Goal: Task Accomplishment & Management: Manage account settings

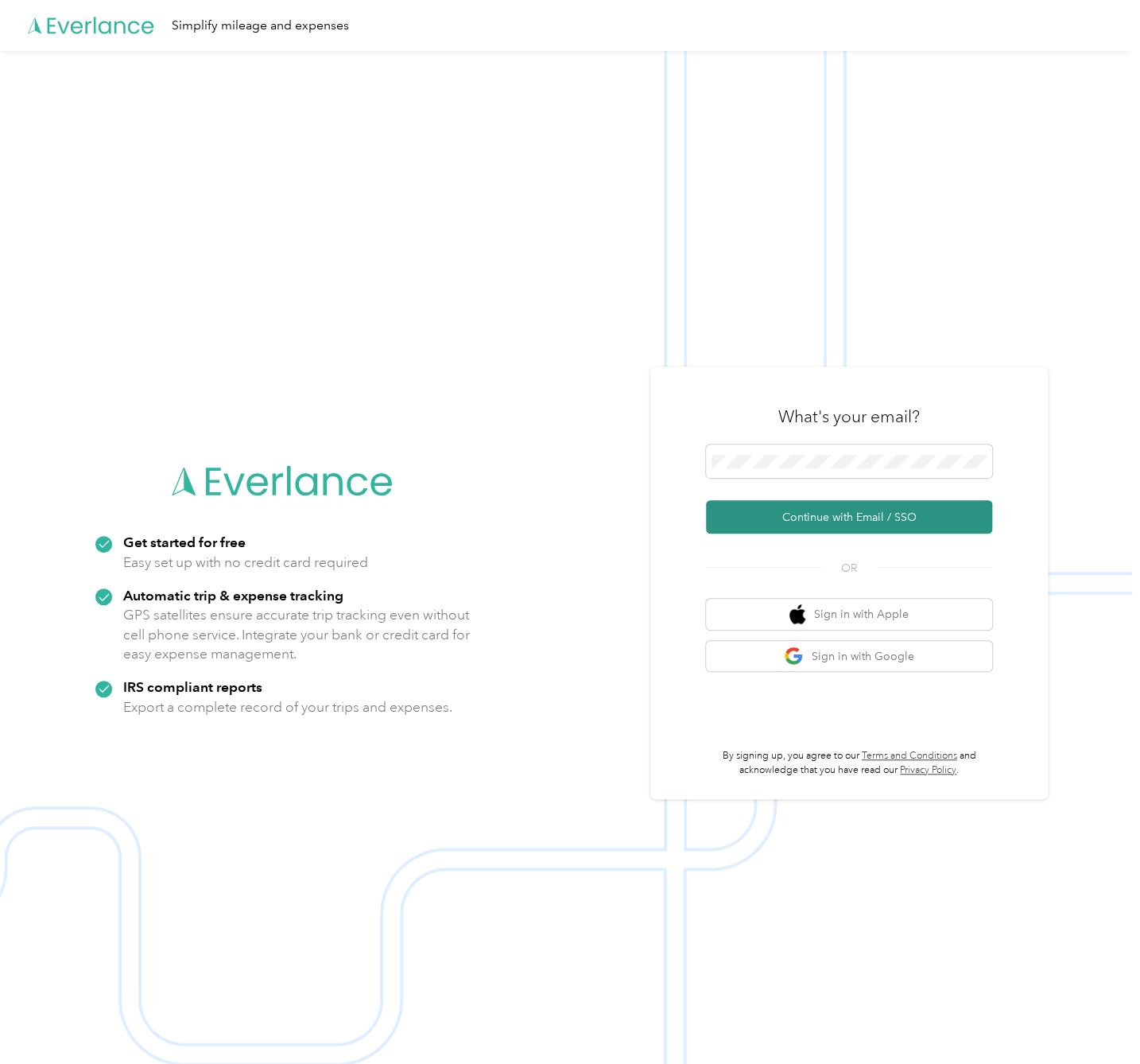
click at [944, 507] on button "Continue with Email / SSO" at bounding box center [848, 517] width 286 height 34
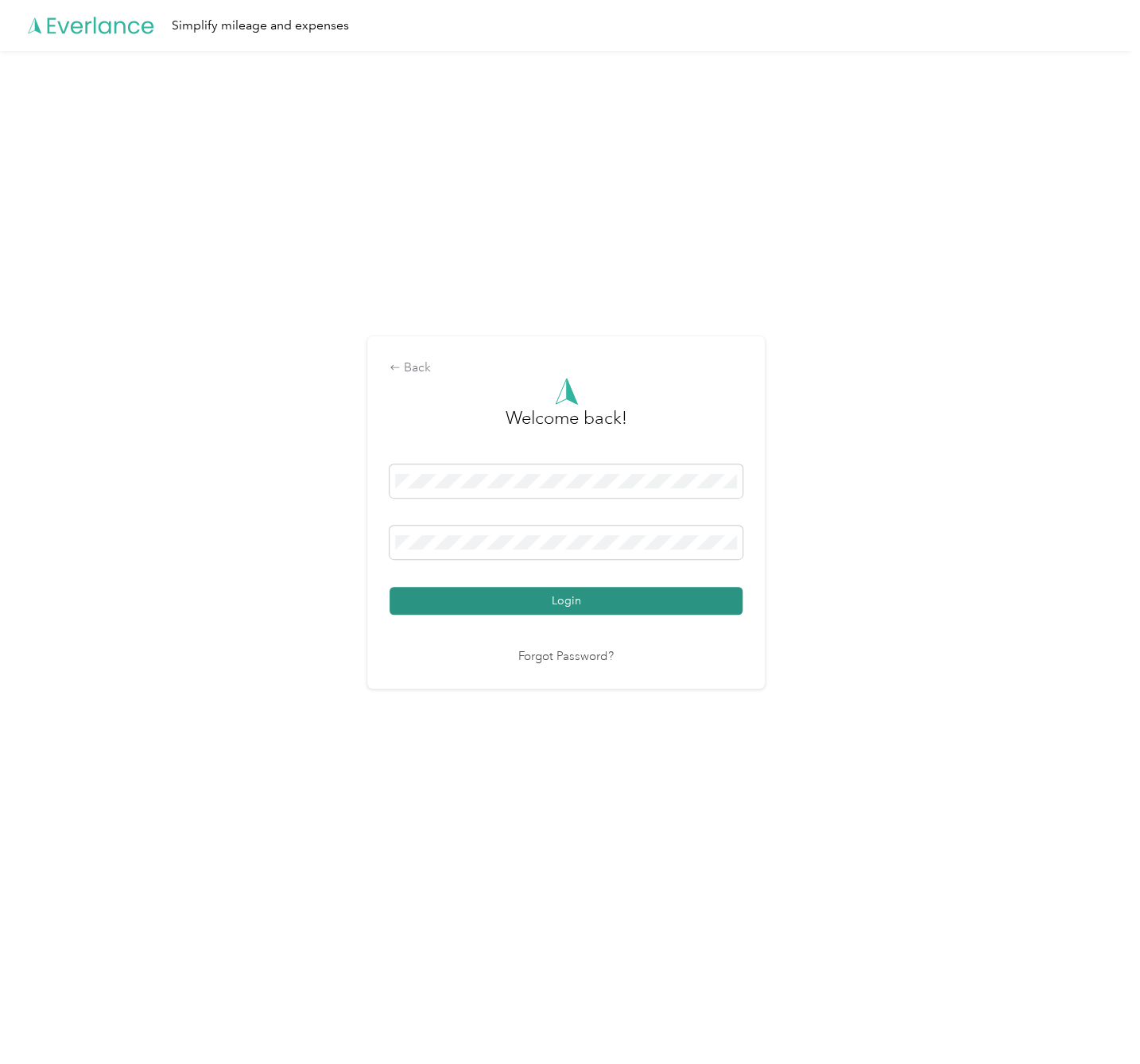
click at [705, 598] on button "Login" at bounding box center [566, 600] width 353 height 28
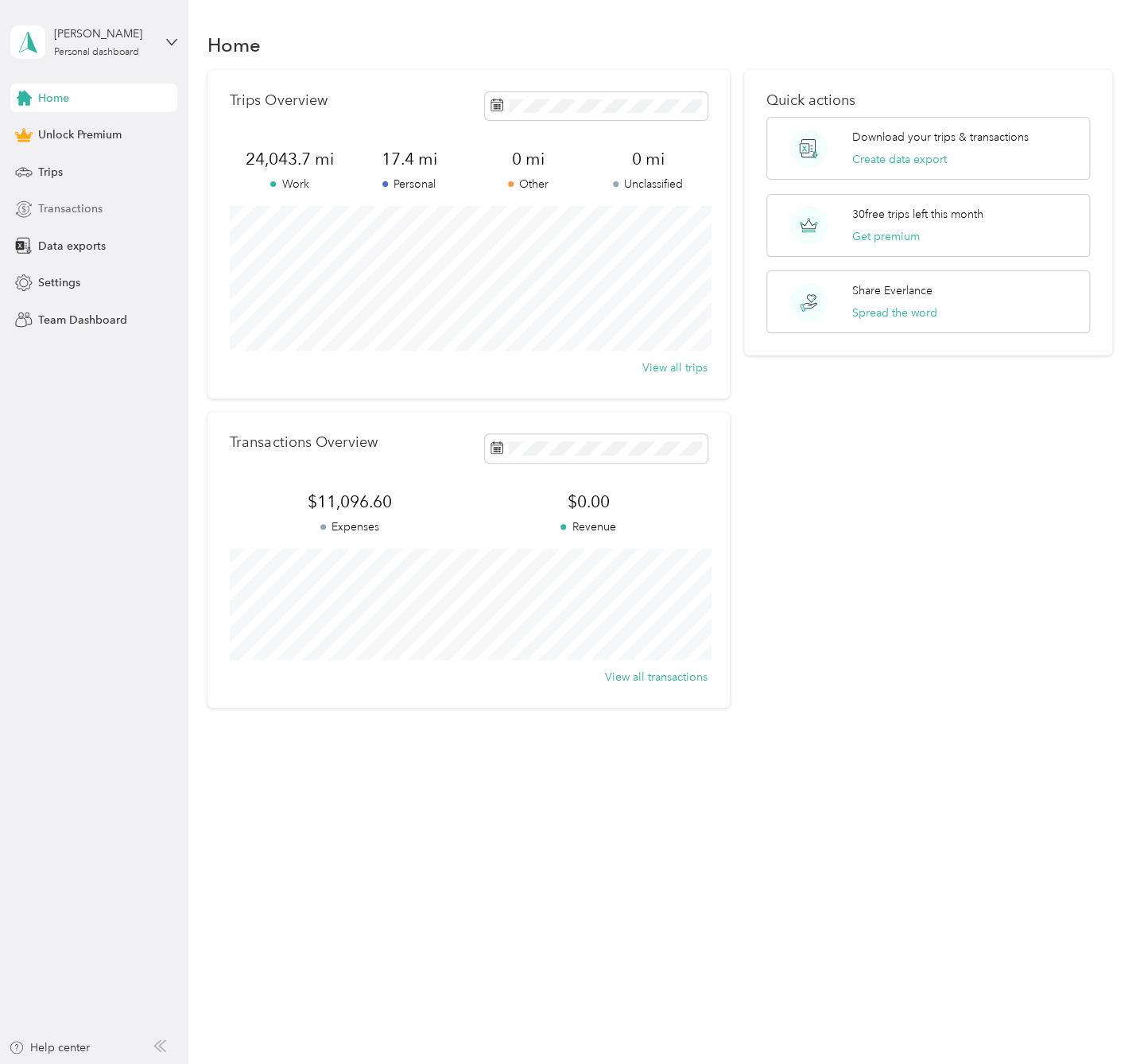
click at [90, 206] on span "Transactions" at bounding box center [70, 209] width 64 height 17
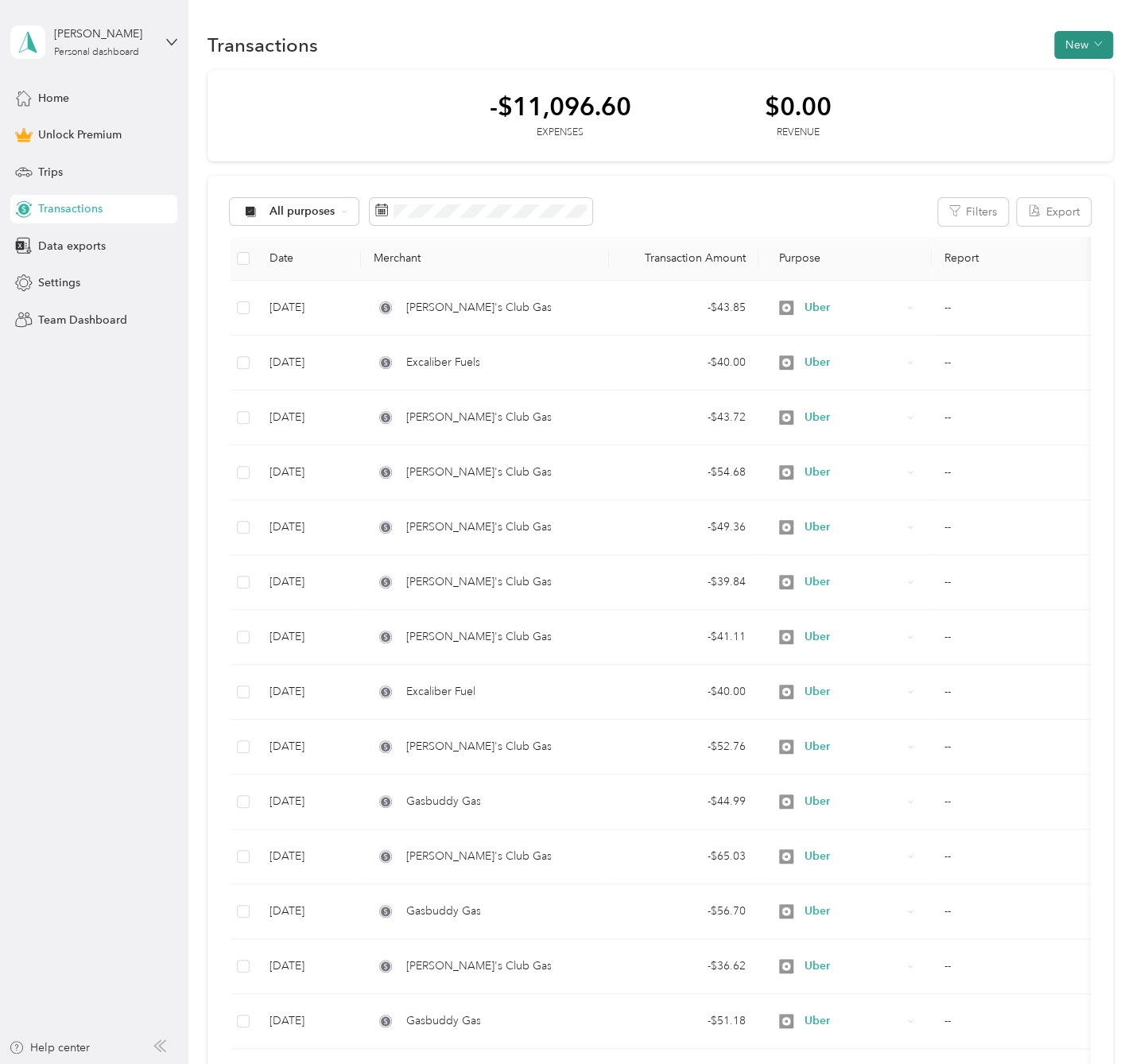
click at [1087, 45] on button "New" at bounding box center [1083, 44] width 58 height 28
click at [1085, 73] on span "Expense" at bounding box center [1074, 74] width 43 height 17
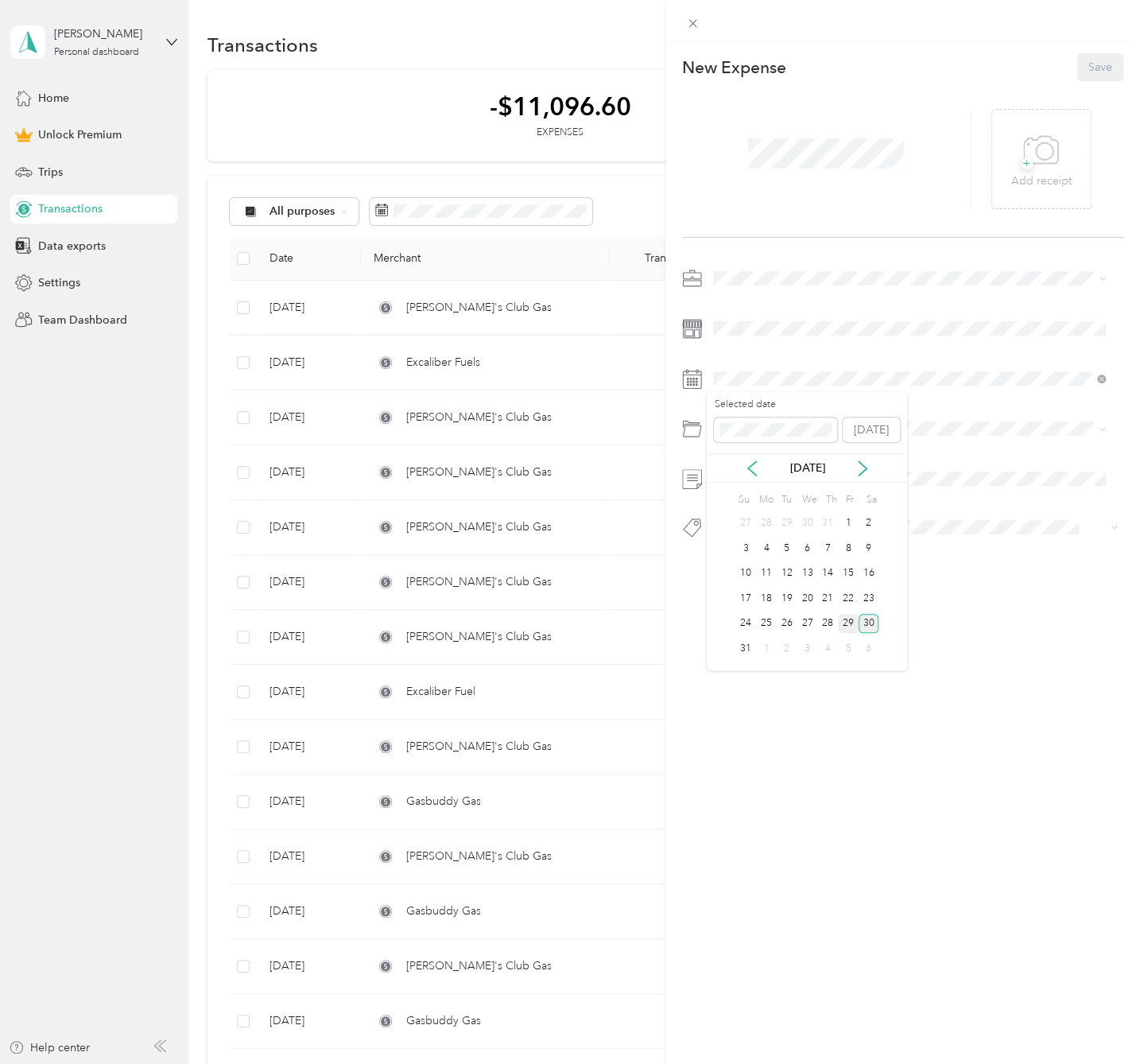
click at [846, 621] on div "29" at bounding box center [847, 624] width 21 height 20
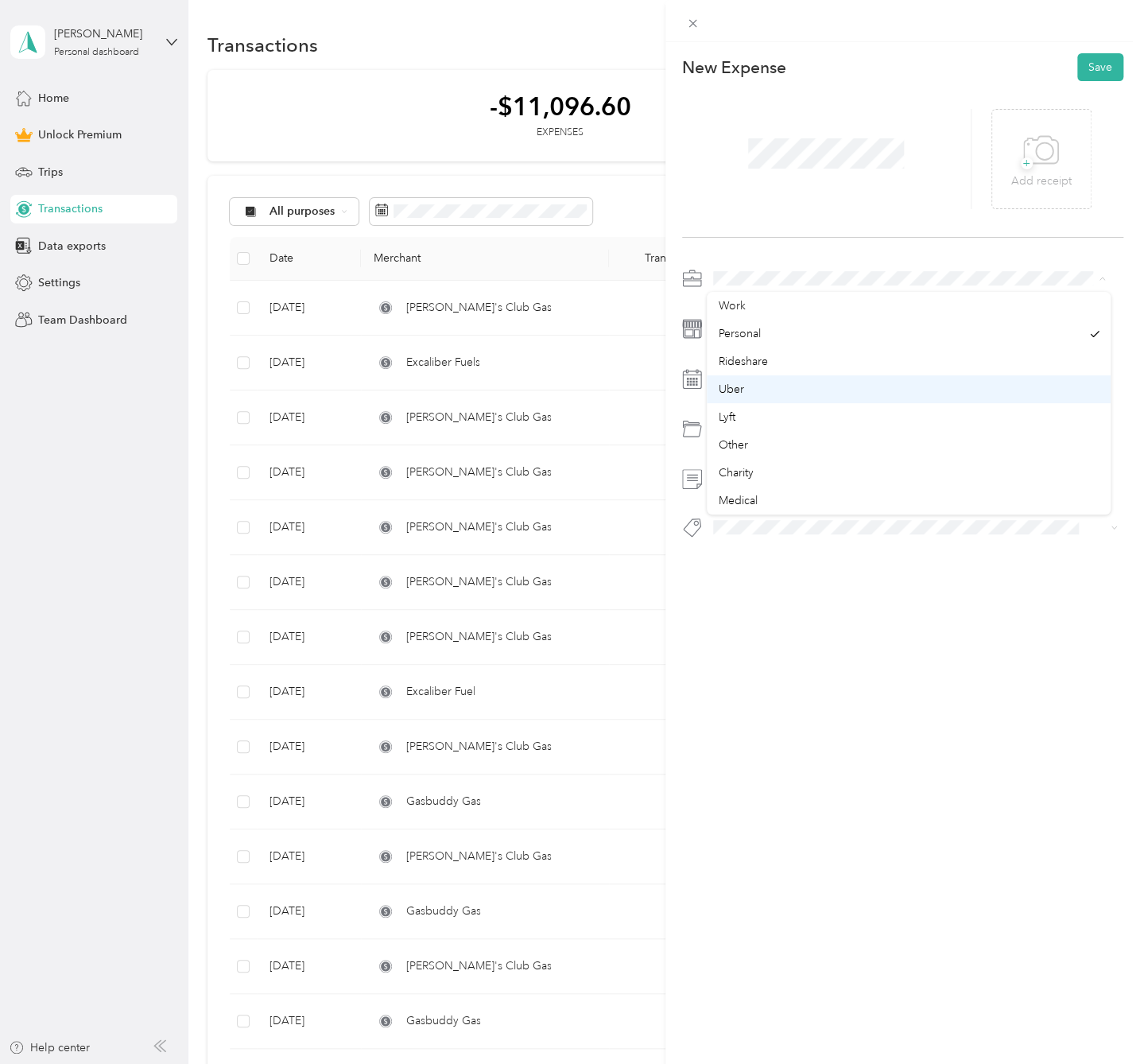
click at [761, 387] on div "Uber" at bounding box center [909, 389] width 382 height 17
click at [1030, 176] on p "Add receipt" at bounding box center [1041, 181] width 60 height 18
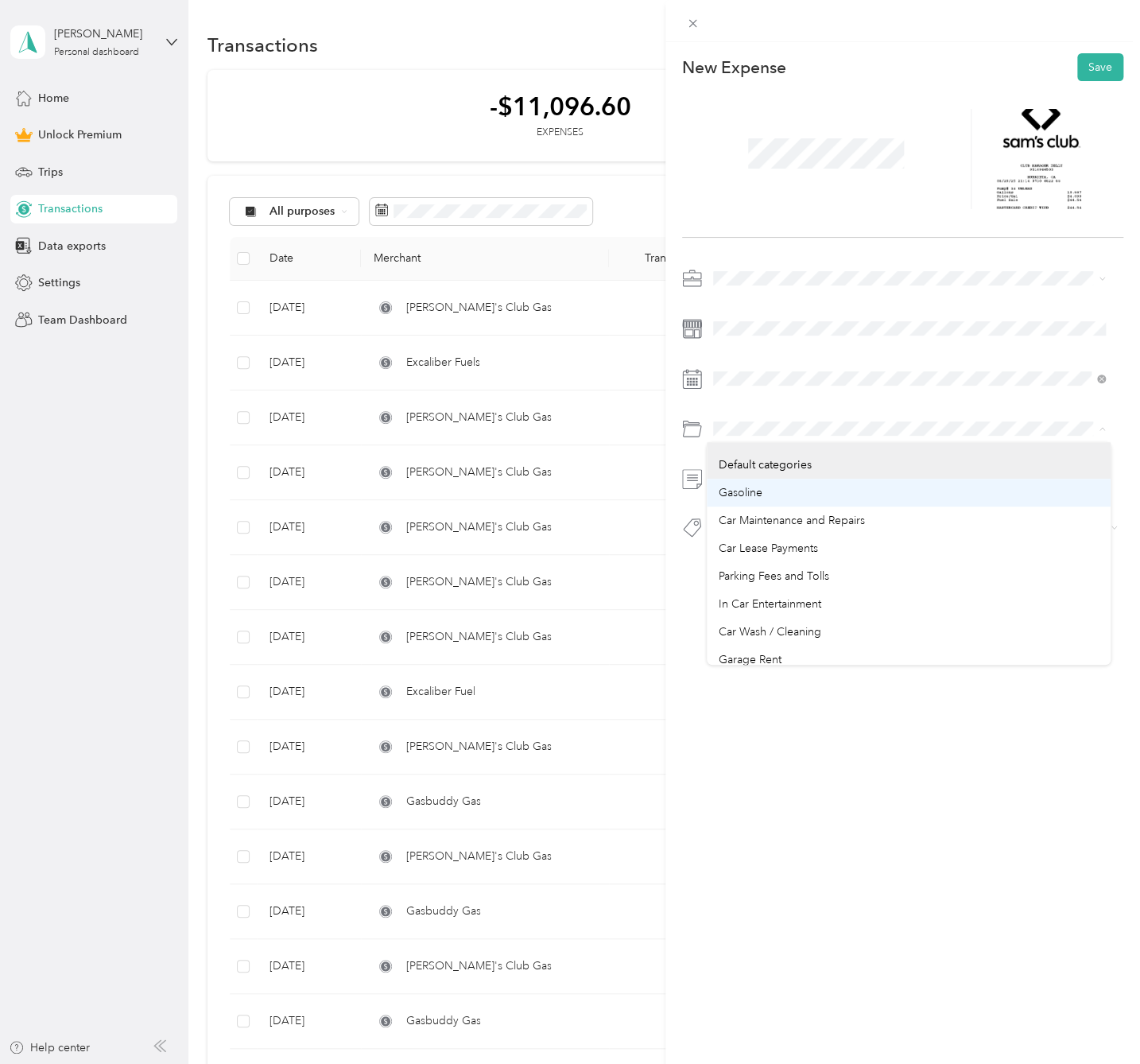
click at [771, 485] on div "Gasoline" at bounding box center [909, 492] width 382 height 17
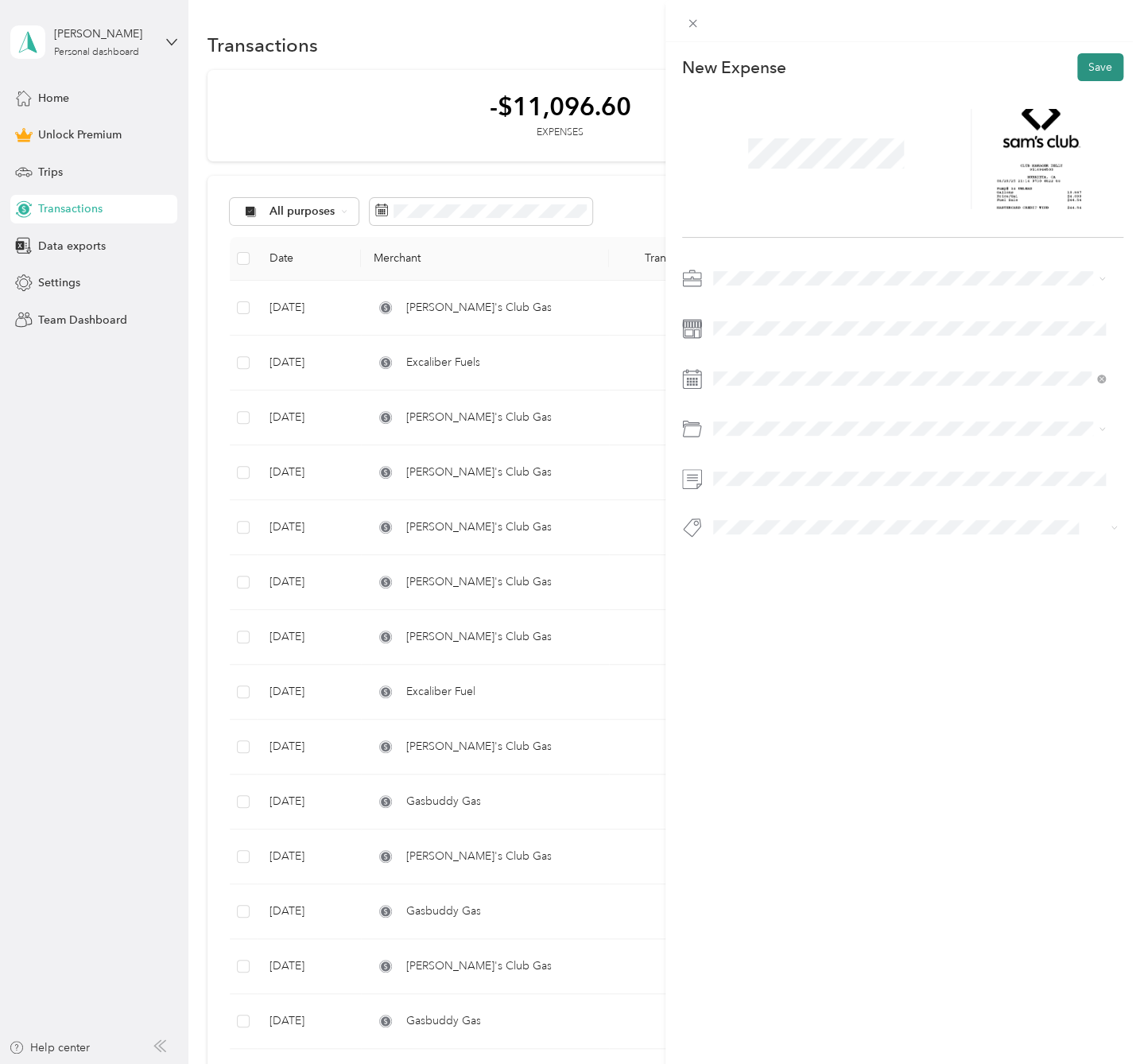
click at [1103, 69] on button "Save" at bounding box center [1099, 67] width 46 height 28
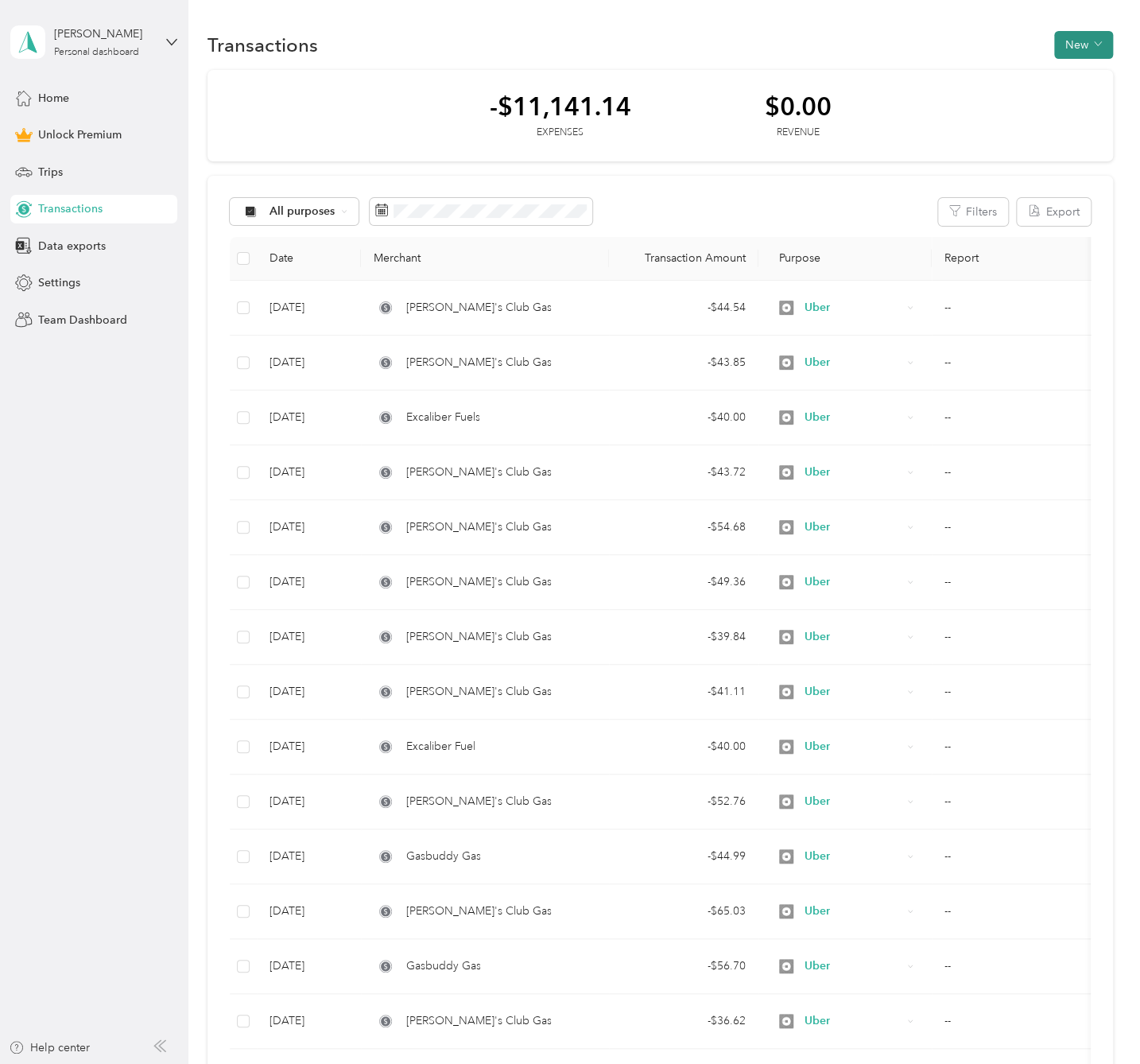
click at [1097, 45] on button "New" at bounding box center [1083, 44] width 58 height 28
click at [1084, 72] on span "Expense" at bounding box center [1074, 74] width 43 height 17
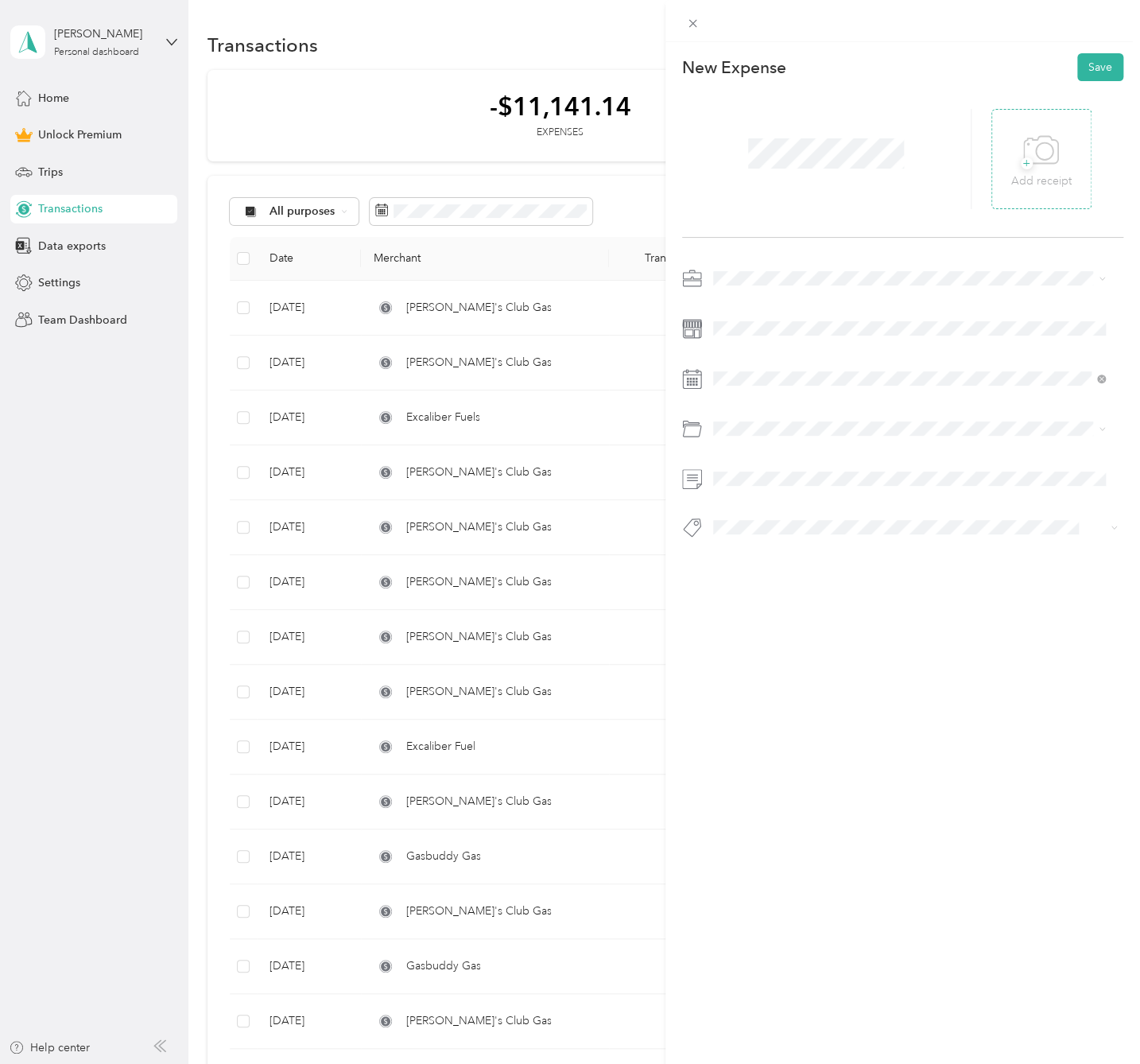
click at [1023, 141] on icon at bounding box center [1041, 150] width 36 height 44
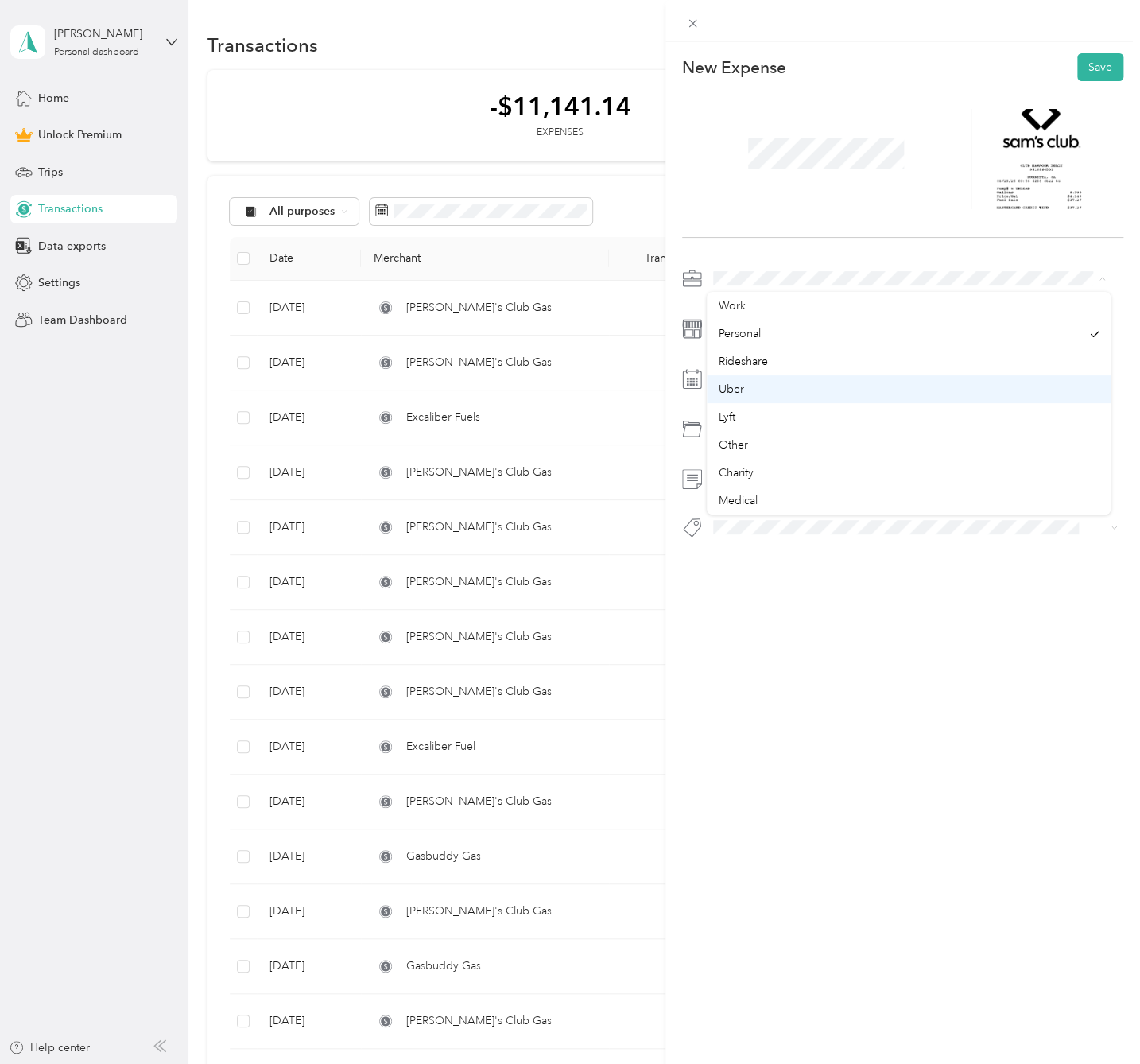
click at [771, 380] on li "Uber" at bounding box center [909, 389] width 403 height 28
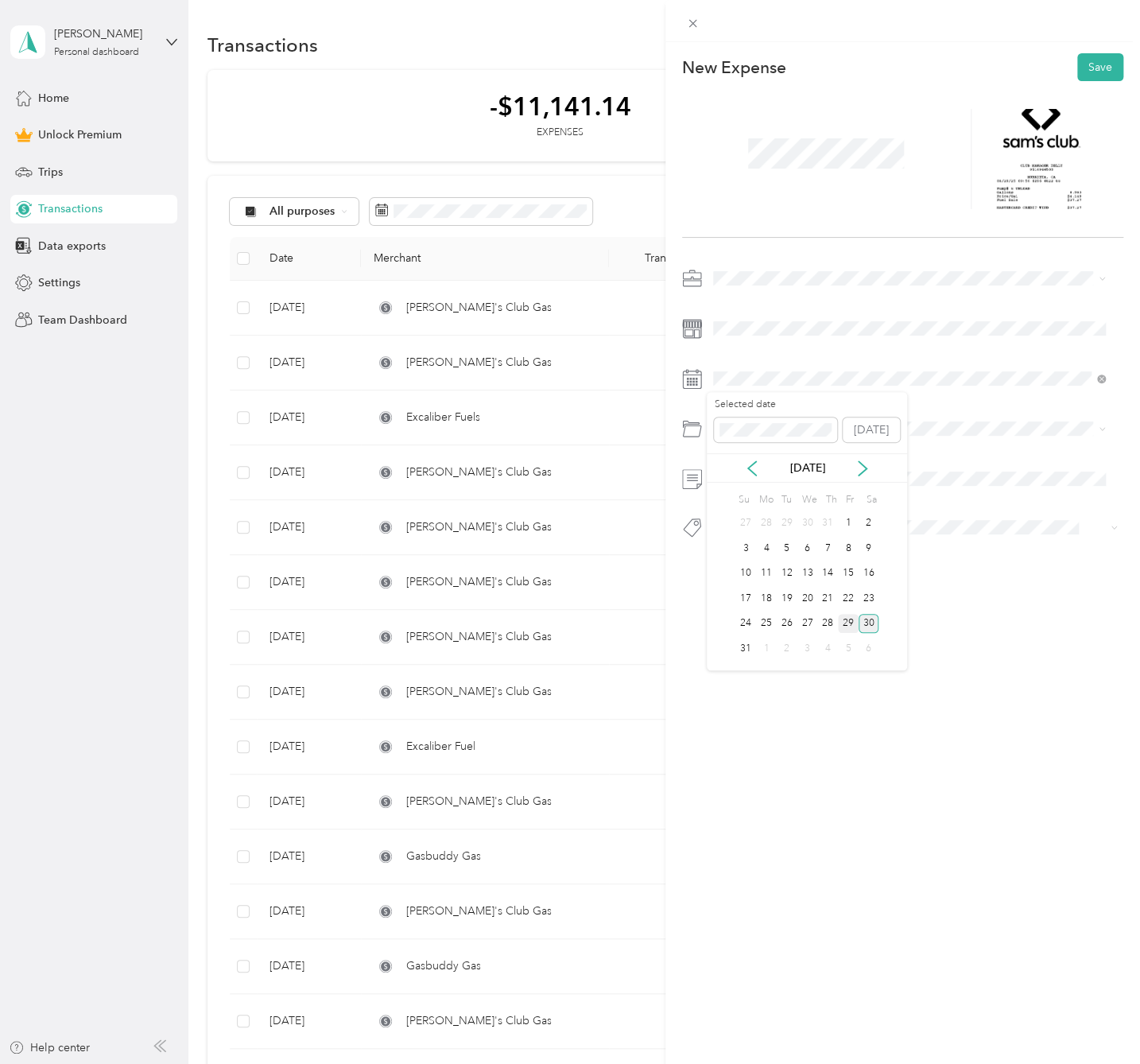
click at [845, 631] on div "29" at bounding box center [847, 624] width 21 height 20
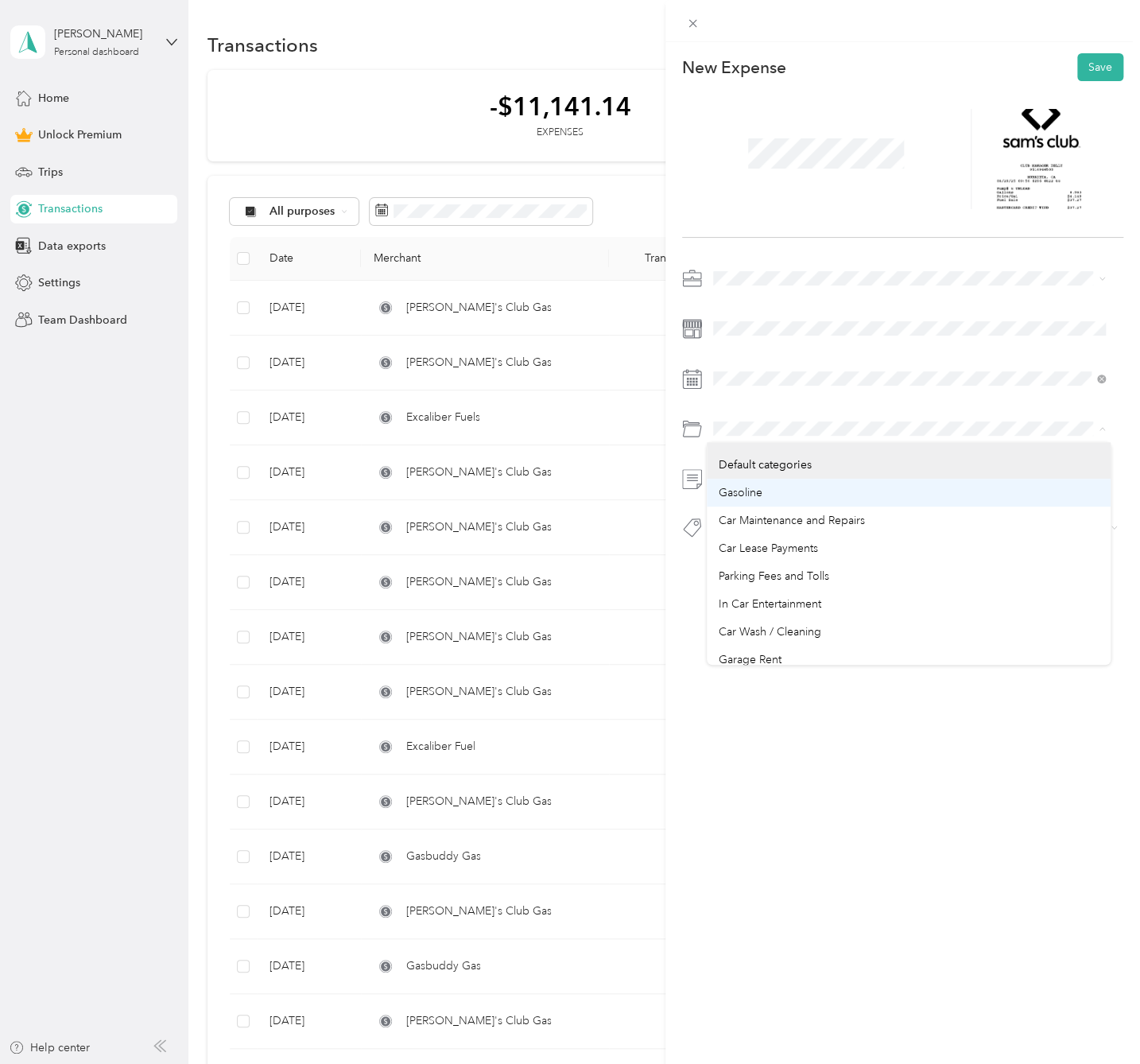
click at [769, 500] on div "Gasoline" at bounding box center [909, 492] width 382 height 17
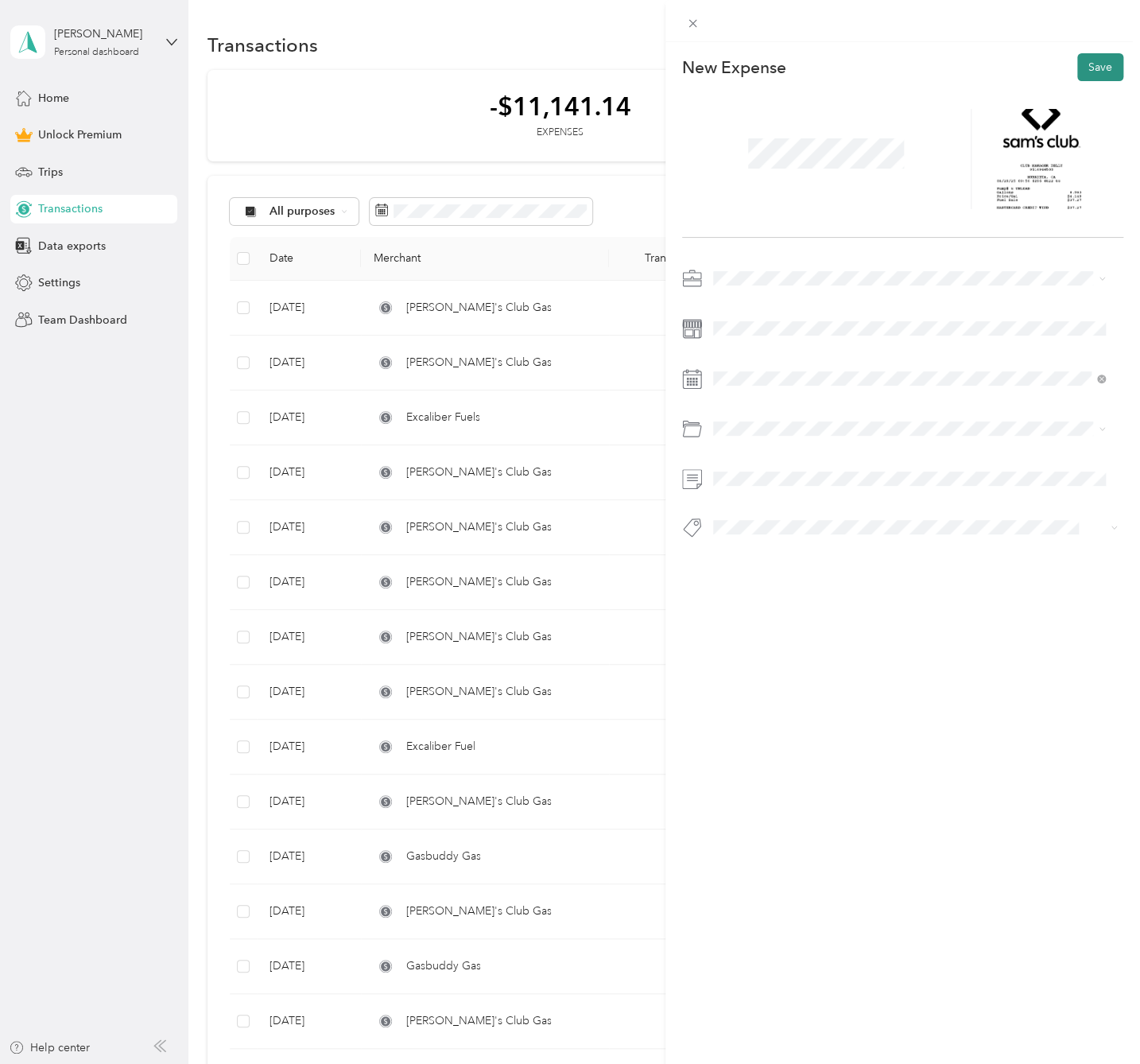
click at [1100, 69] on button "Save" at bounding box center [1099, 67] width 46 height 28
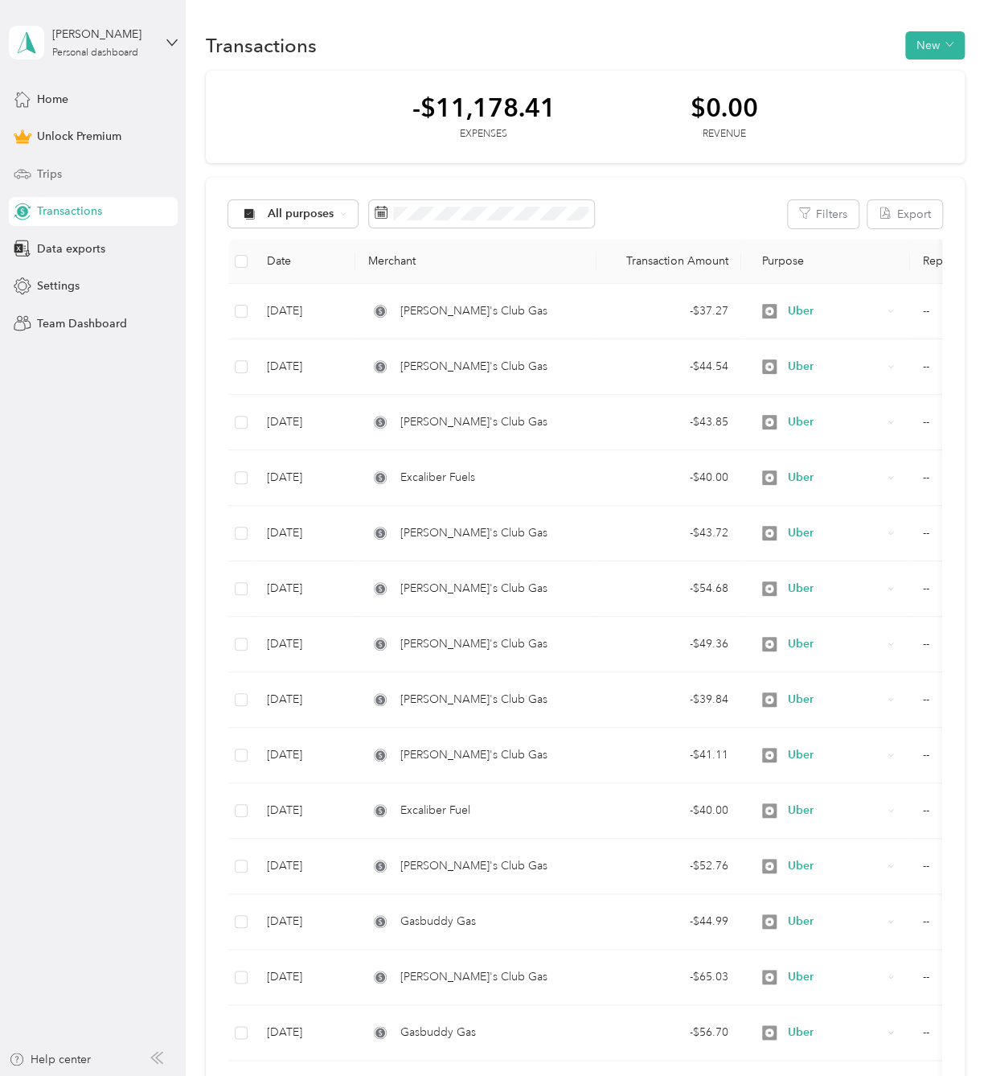
click at [51, 174] on span "Trips" at bounding box center [49, 174] width 25 height 17
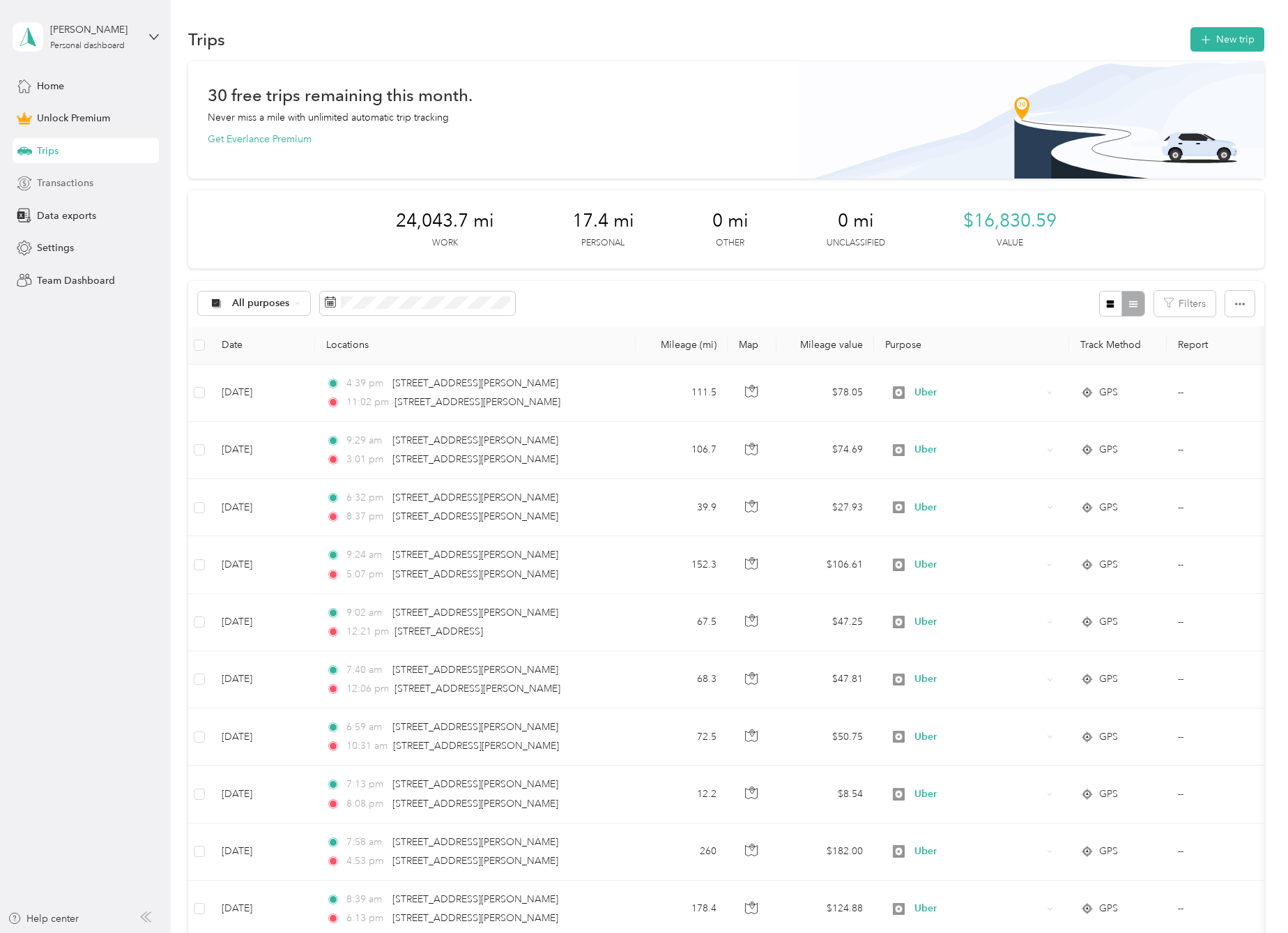
click at [86, 187] on span "Transactions" at bounding box center [65, 183] width 56 height 15
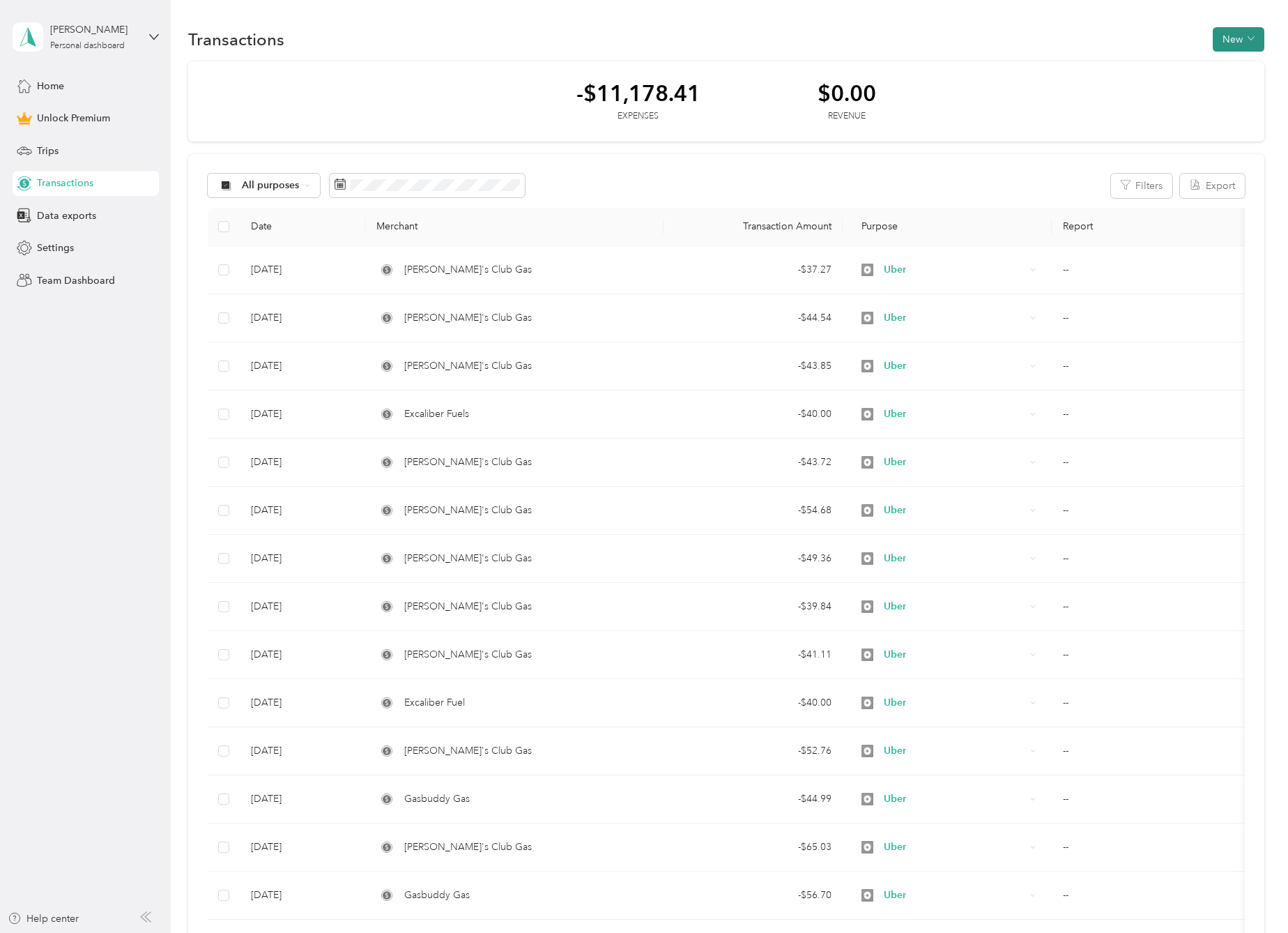
click at [999, 38] on button "New" at bounding box center [1238, 39] width 51 height 24
click at [999, 65] on span "Expense" at bounding box center [1230, 65] width 37 height 15
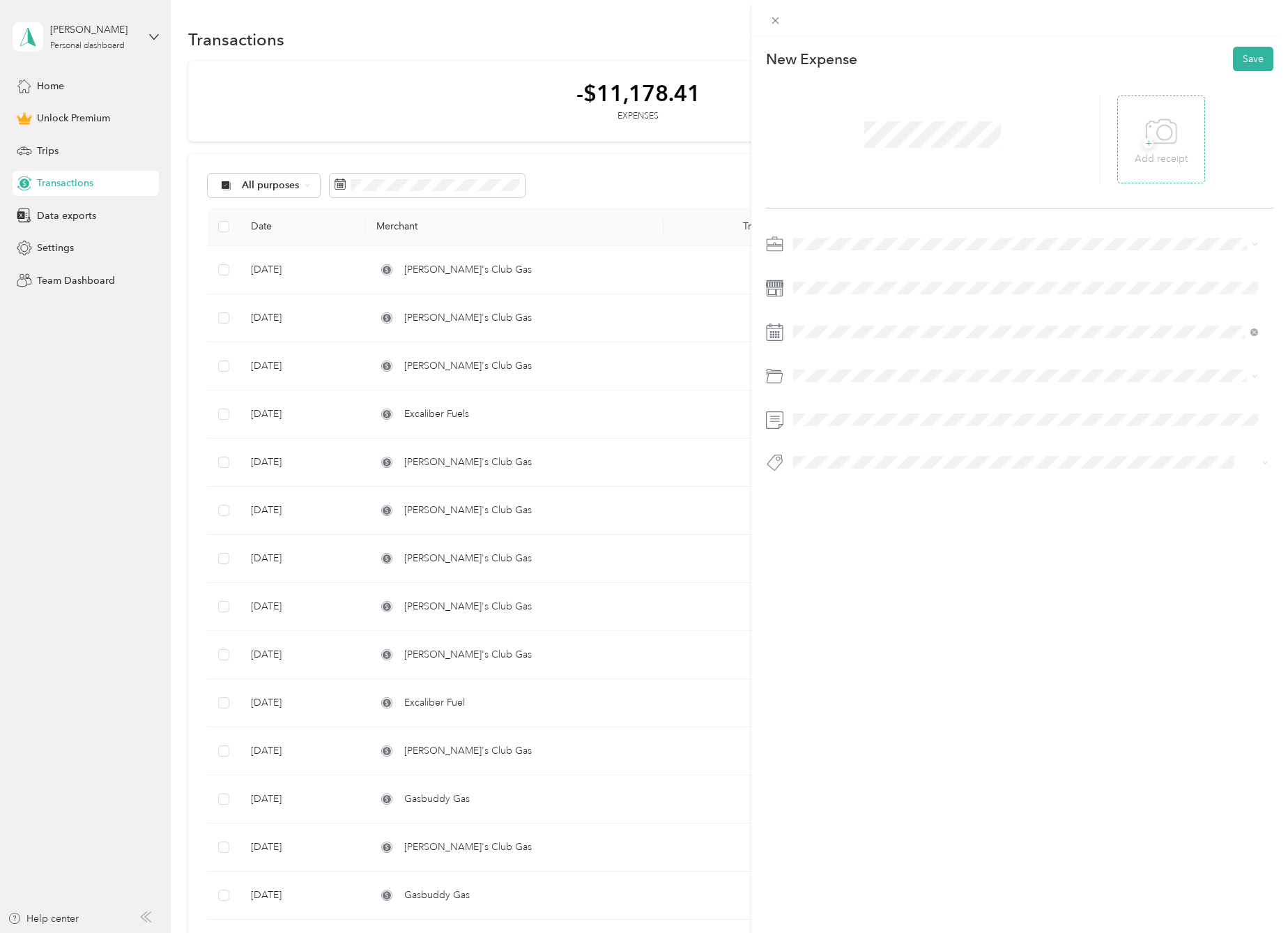
click at [999, 151] on p "Add receipt" at bounding box center [1161, 159] width 53 height 16
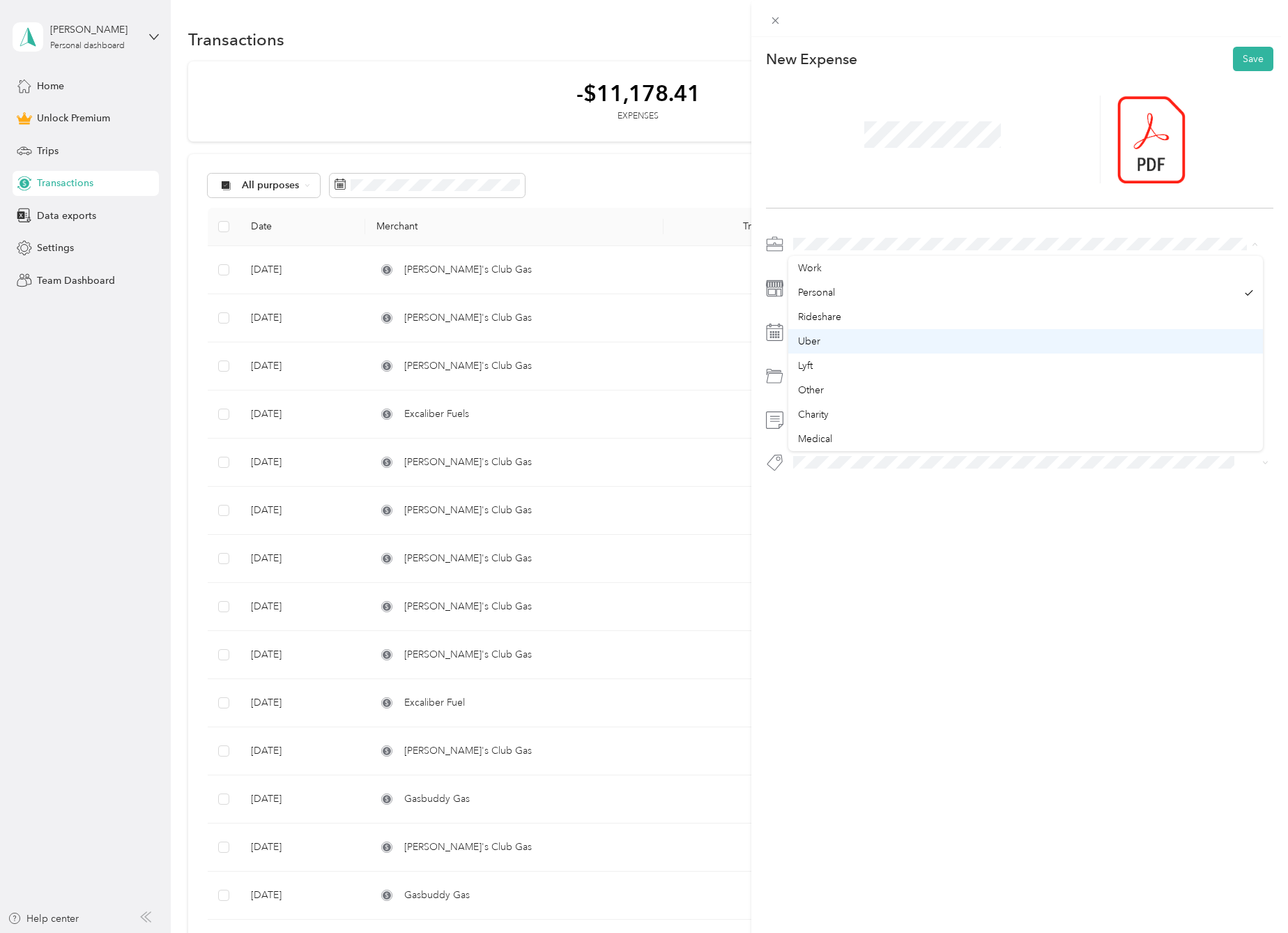
click at [841, 337] on div "Uber" at bounding box center [1025, 341] width 455 height 15
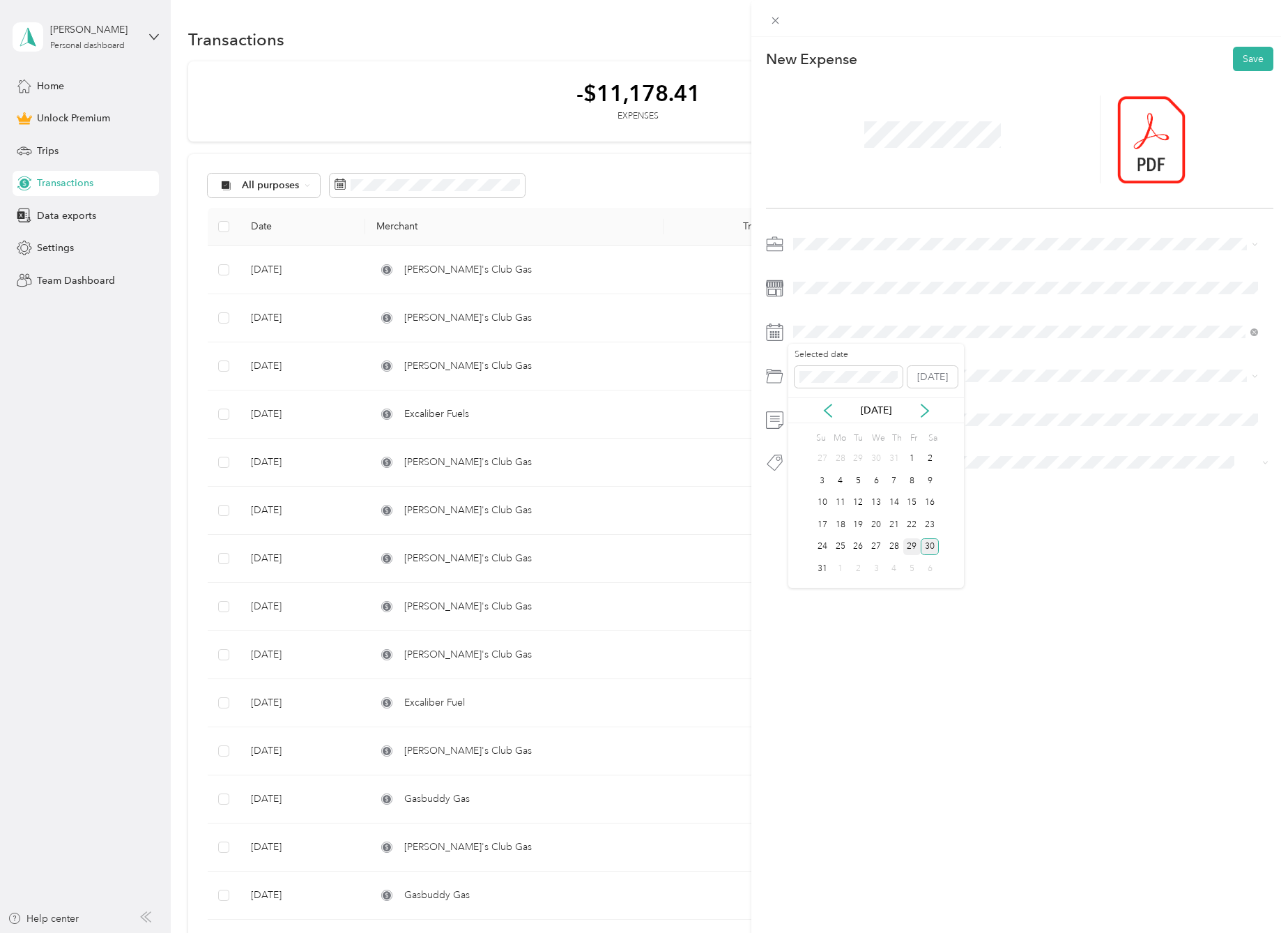
click at [907, 547] on div "29" at bounding box center [912, 547] width 18 height 17
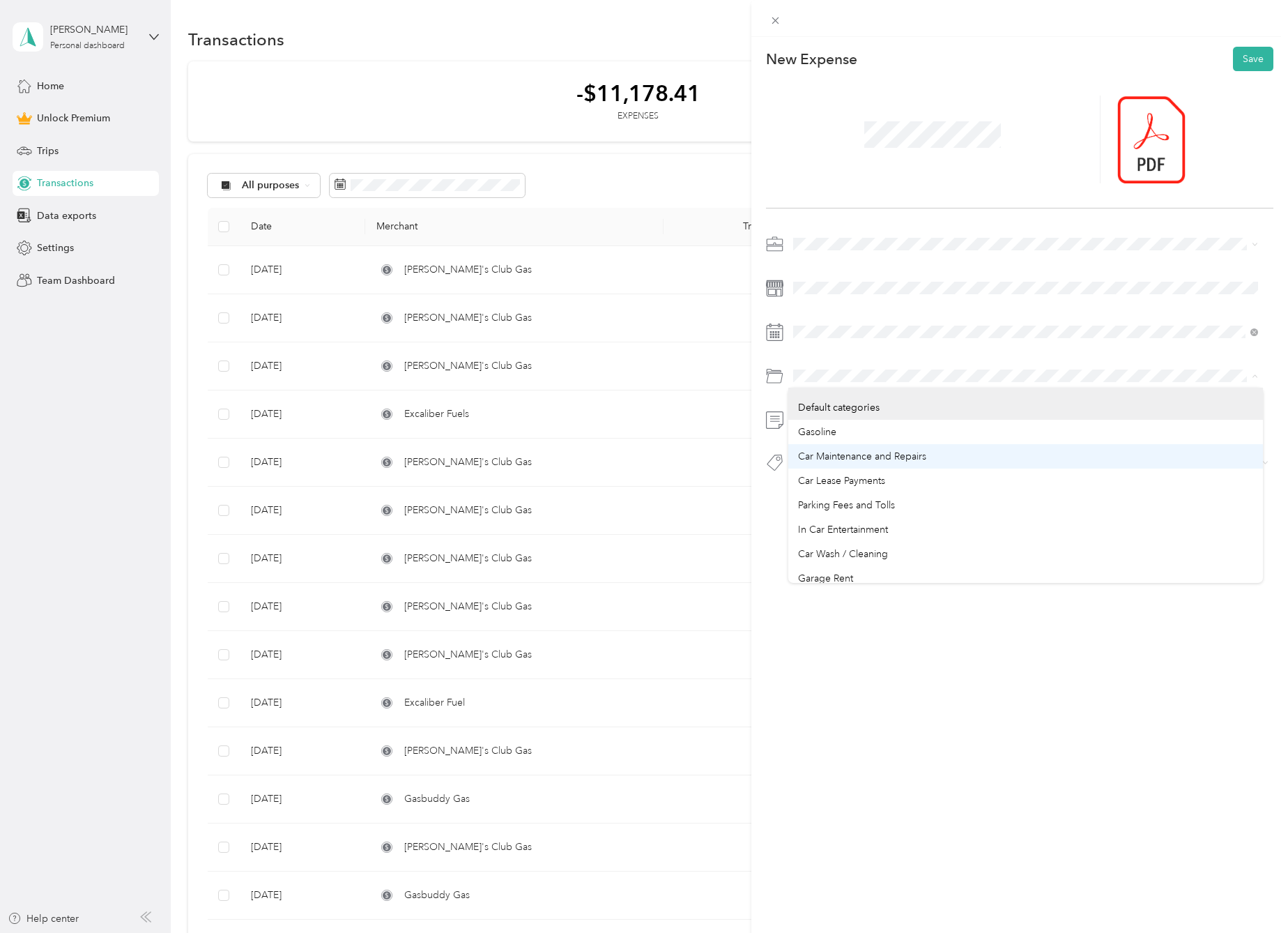
click at [862, 449] on div "Car Maintenance and Repairs" at bounding box center [1025, 456] width 455 height 15
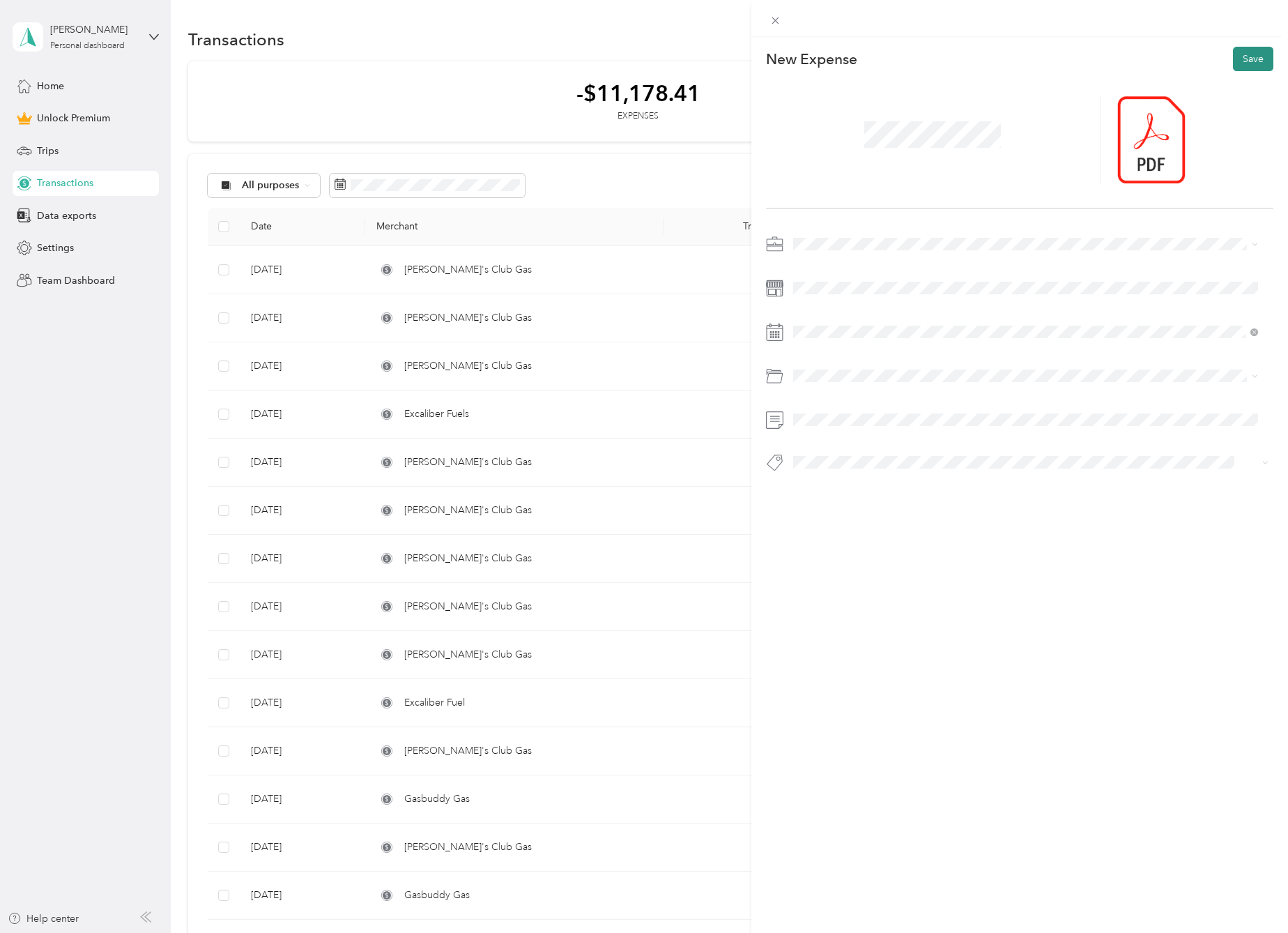
click at [999, 62] on button "Save" at bounding box center [1252, 59] width 41 height 24
